Goal: Download file/media

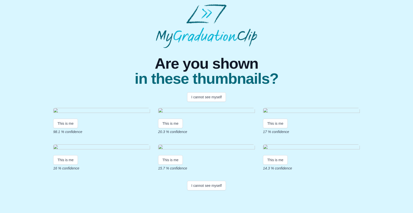
scroll to position [78, 0]
click at [160, 108] on img at bounding box center [206, 111] width 97 height 7
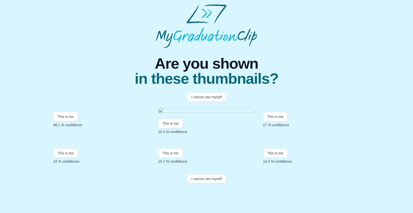
scroll to position [78, 0]
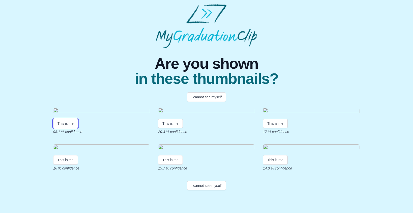
click at [64, 119] on button "This is me" at bounding box center [65, 124] width 25 height 10
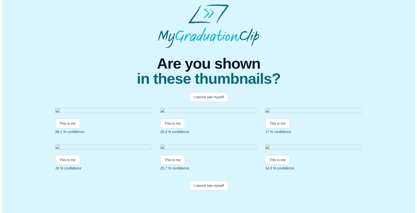
scroll to position [0, 0]
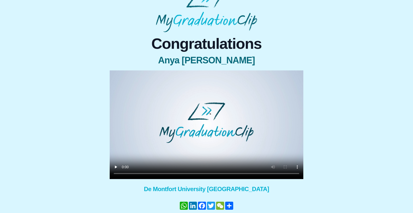
scroll to position [38, 0]
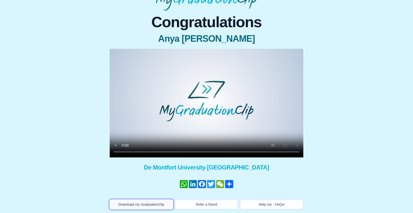
click at [123, 203] on button "Download my GraduationClip" at bounding box center [141, 205] width 63 height 10
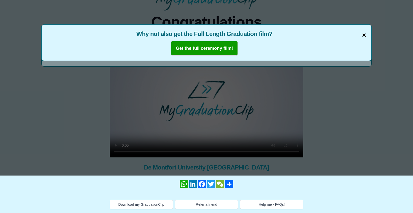
click at [363, 35] on span "×" at bounding box center [364, 35] width 4 height 11
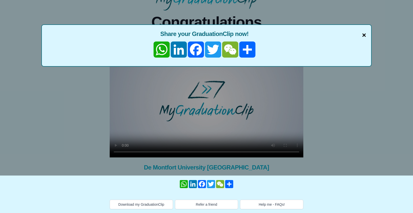
click at [363, 35] on span "×" at bounding box center [364, 35] width 4 height 11
